Goal: Navigation & Orientation: Find specific page/section

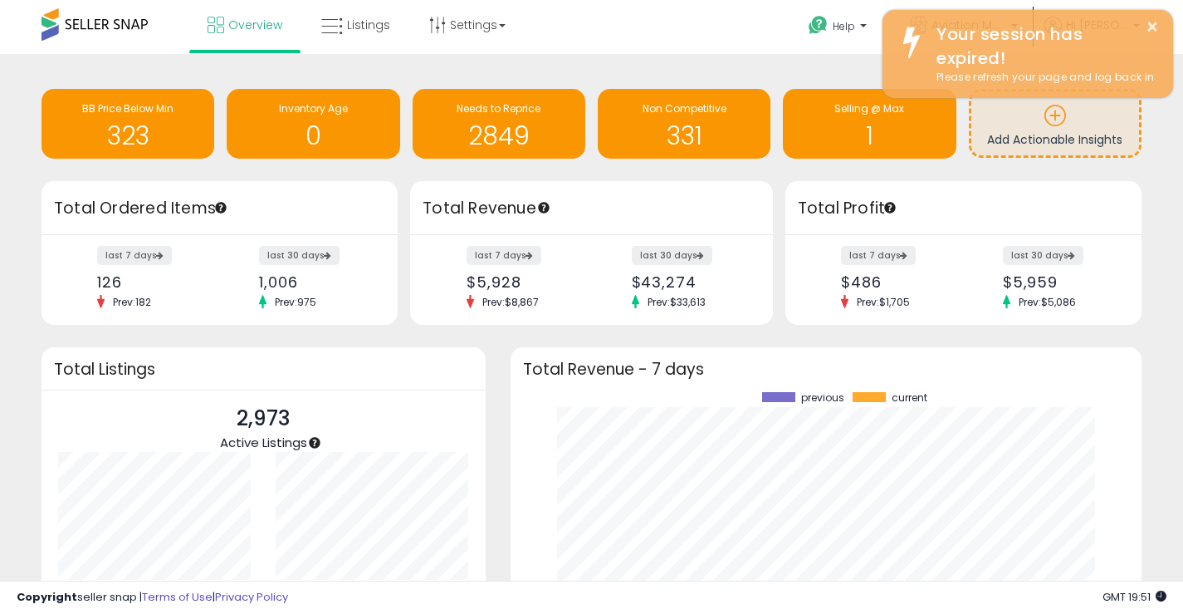
scroll to position [231, 599]
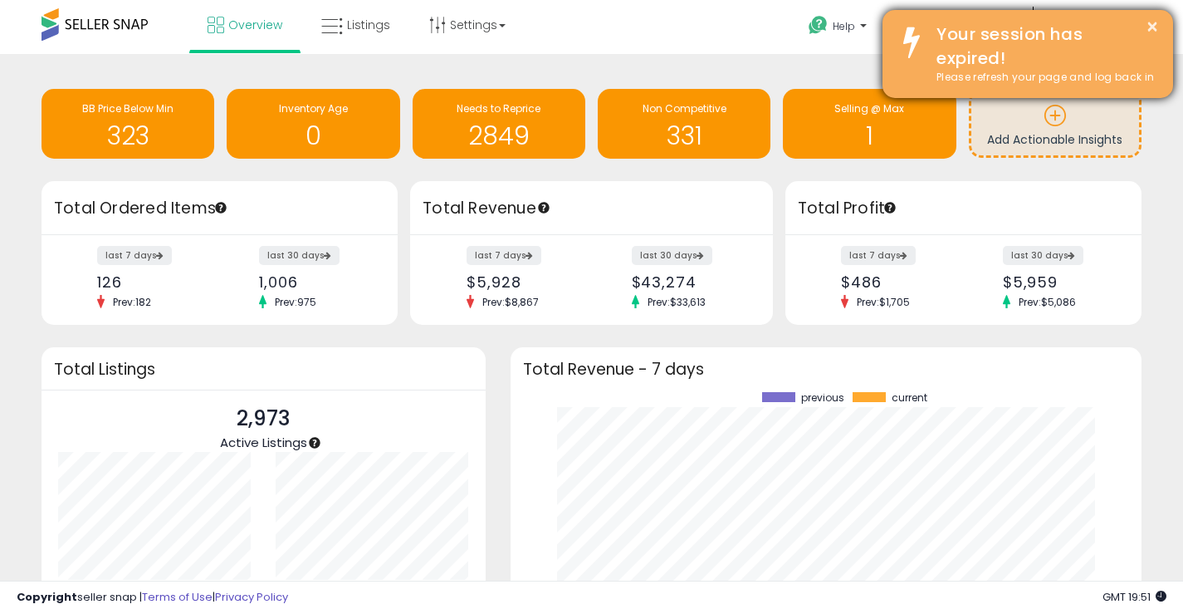
click at [1134, 50] on div "Your session has expired!" at bounding box center [1042, 45] width 237 height 47
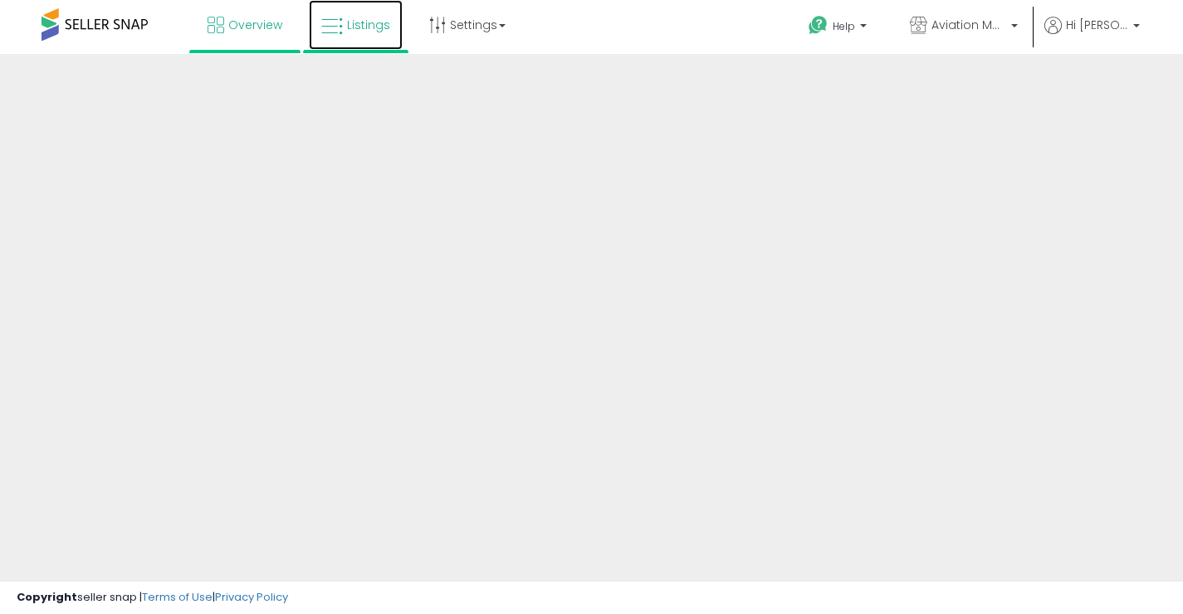
click at [361, 23] on span "Listings" at bounding box center [368, 25] width 43 height 17
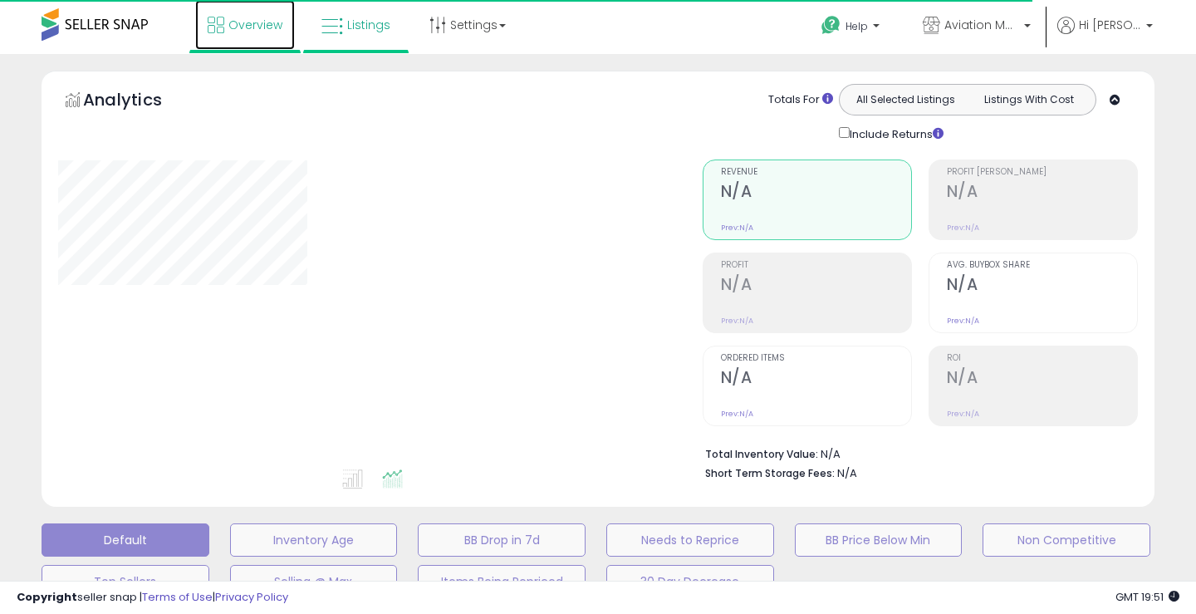
click at [237, 20] on span "Overview" at bounding box center [255, 25] width 54 height 17
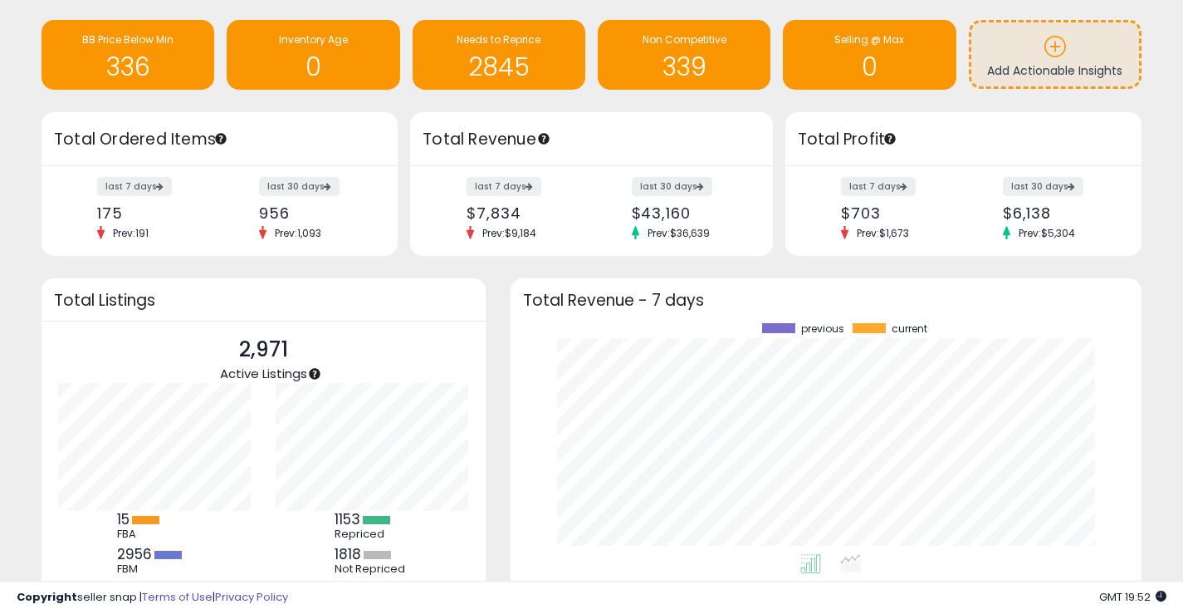
scroll to position [68, 0]
